Goal: Task Accomplishment & Management: Manage account settings

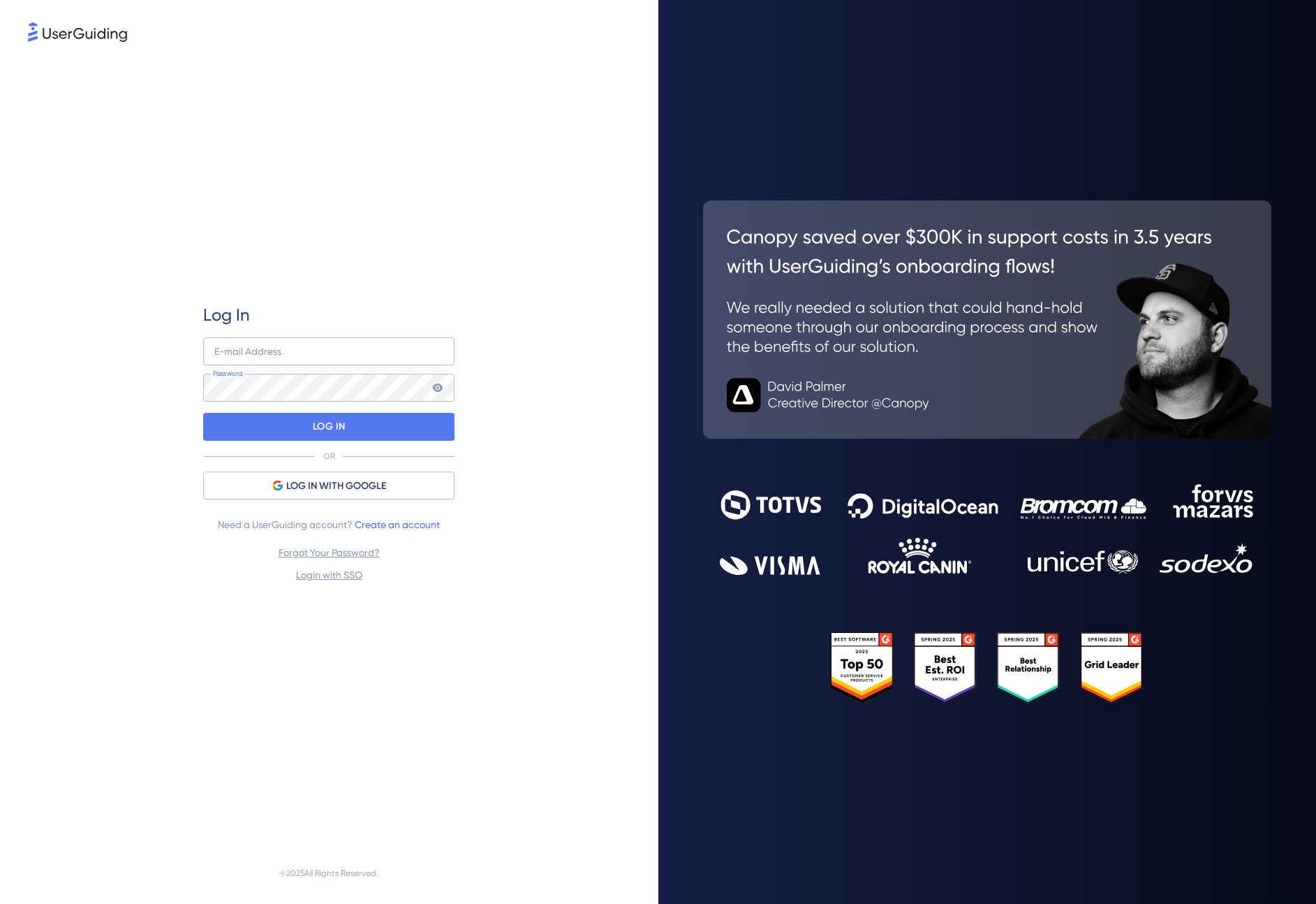
click at [204, 379] on div at bounding box center [204, 379] width 0 height 0
click at [504, 338] on div "Log In E-mail Address Password LOG IN OR LOG IN WITH GOOGLE Need a UserGuiding …" at bounding box center [329, 443] width 603 height 798
click at [204, 379] on div at bounding box center [204, 379] width 0 height 0
click at [204, 415] on div at bounding box center [204, 415] width 0 height 0
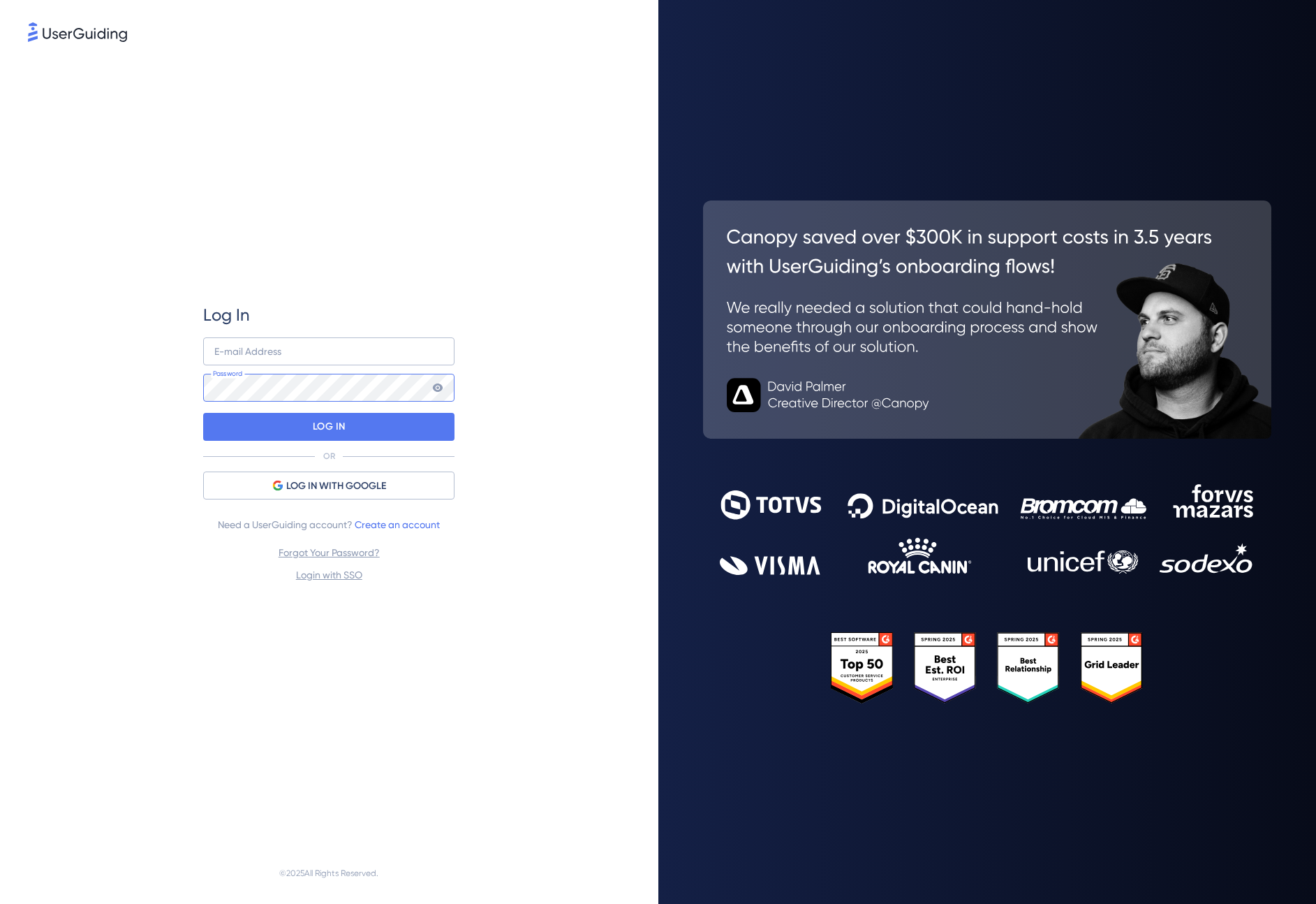
click at [204, 415] on div at bounding box center [204, 415] width 0 height 0
click at [391, 352] on input "email" at bounding box center [329, 351] width 251 height 28
type input "[PERSON_NAME][EMAIL_ADDRESS][DOMAIN_NAME]"
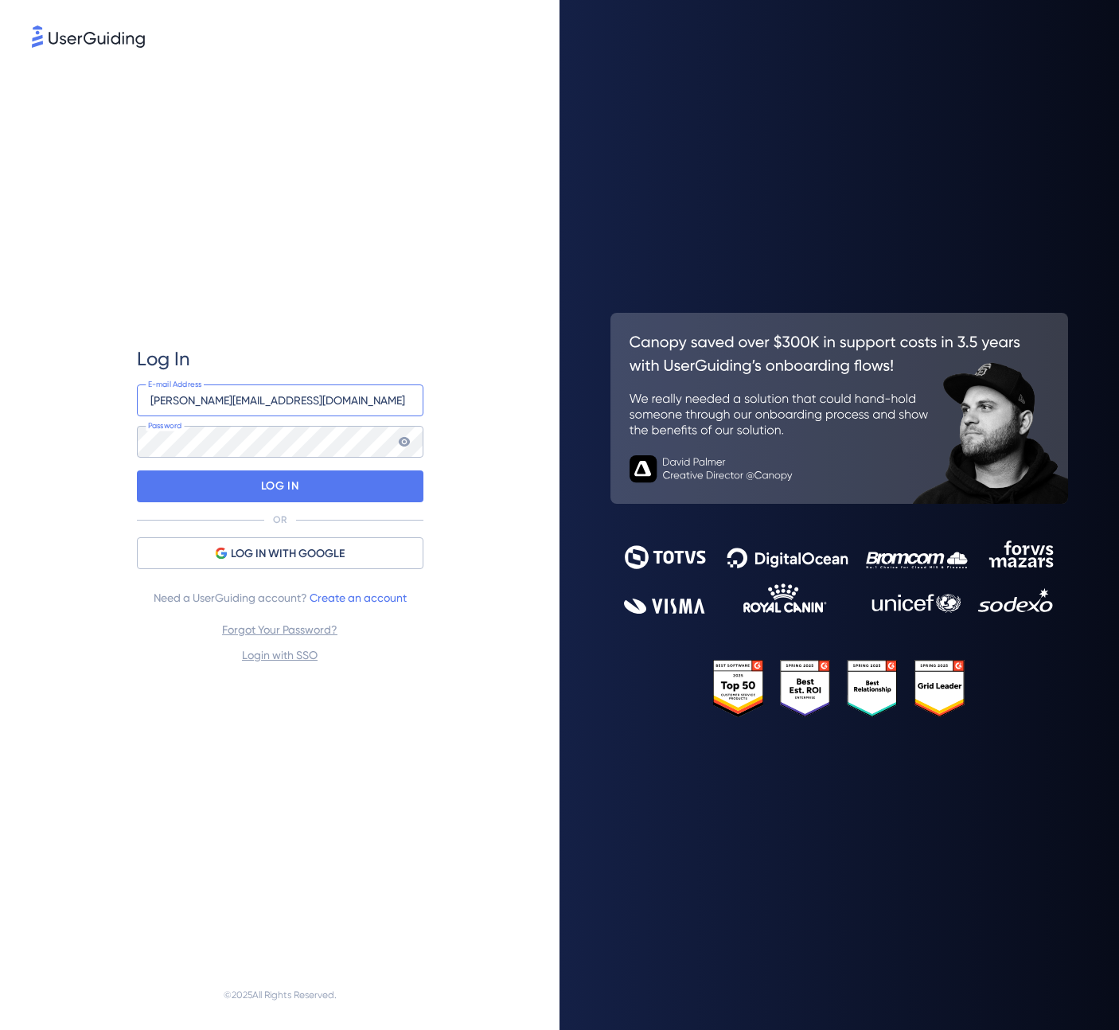
drag, startPoint x: 336, startPoint y: 404, endPoint x: 45, endPoint y: 387, distance: 290.9
click at [45, 387] on div "Log In [PERSON_NAME][EMAIL_ADDRESS][DOMAIN_NAME] E-mail Address Password LOG IN…" at bounding box center [280, 505] width 496 height 909
